Goal: Task Accomplishment & Management: Manage account settings

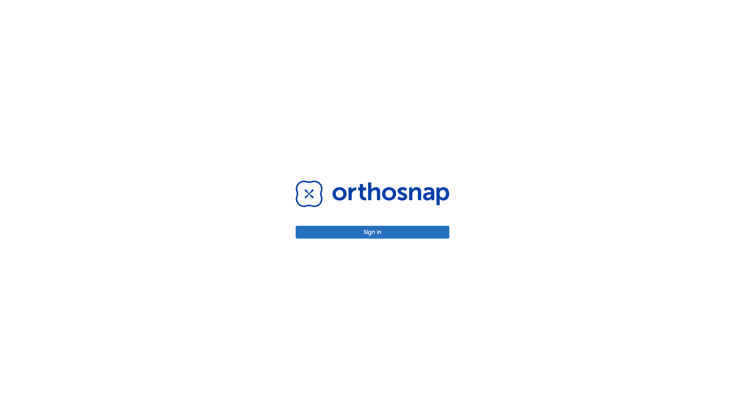
click at [372, 232] on button "Sign in" at bounding box center [372, 232] width 154 height 13
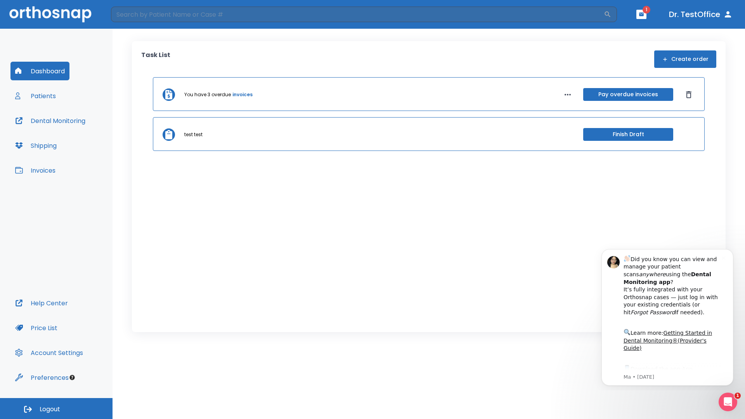
click at [56, 408] on span "Logout" at bounding box center [50, 409] width 21 height 9
